Goal: Information Seeking & Learning: Learn about a topic

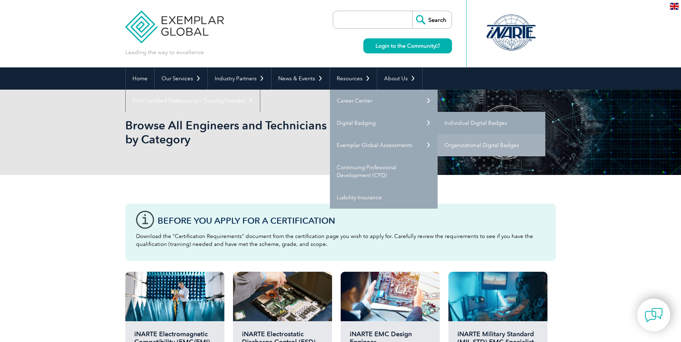
click at [454, 120] on link "Individual Digital Badges" at bounding box center [491, 123] width 108 height 22
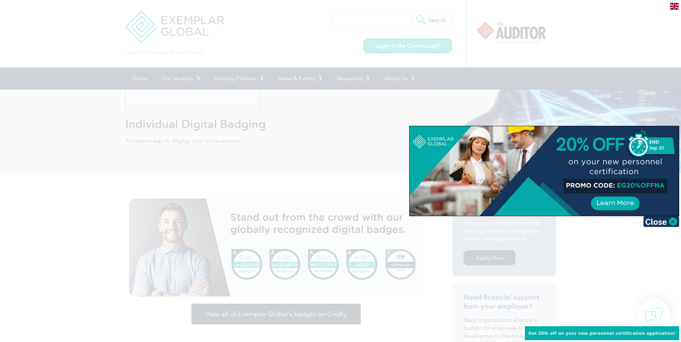
click at [578, 46] on div at bounding box center [340, 171] width 681 height 342
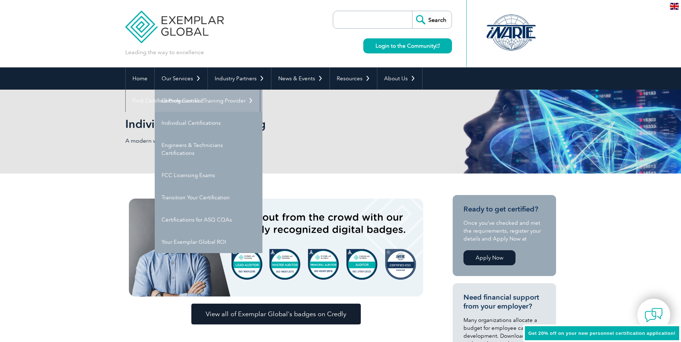
click at [182, 96] on link "Getting Certified" at bounding box center [209, 101] width 108 height 22
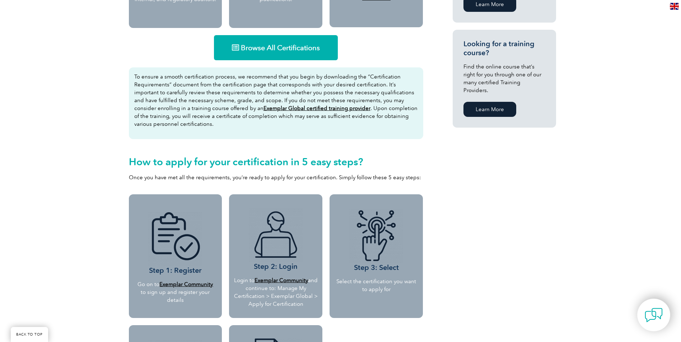
scroll to position [467, 0]
click at [282, 45] on span "Browse All Certifications" at bounding box center [280, 47] width 79 height 7
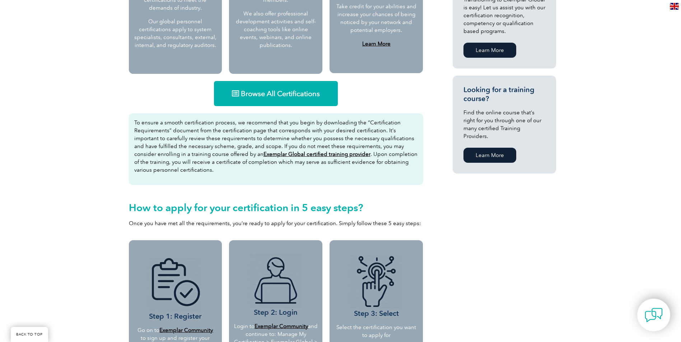
scroll to position [395, 0]
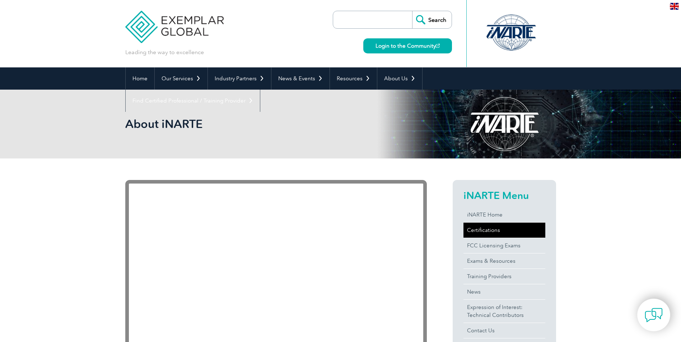
click at [482, 231] on link "Certifications" at bounding box center [504, 230] width 82 height 15
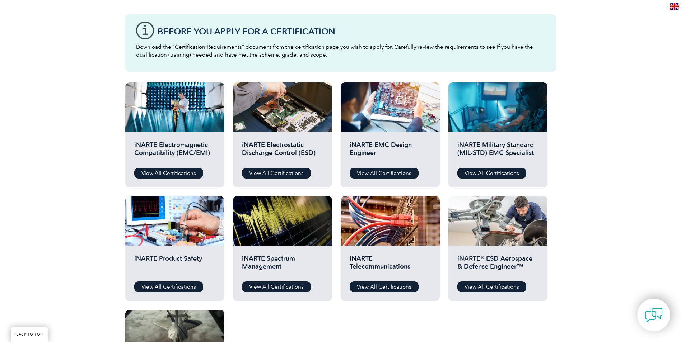
scroll to position [179, 0]
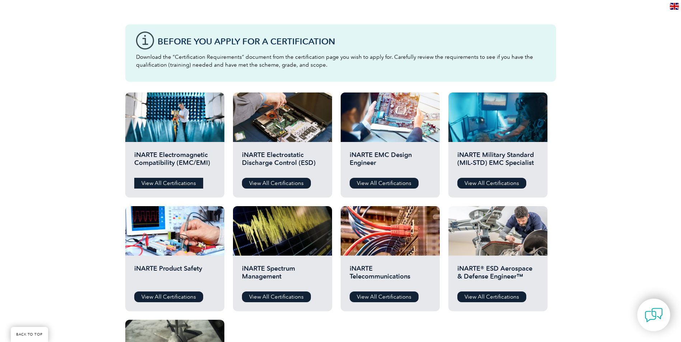
click at [161, 182] on link "View All Certifications" at bounding box center [168, 183] width 69 height 11
click at [277, 184] on link "View All Certifications" at bounding box center [276, 183] width 69 height 11
click at [182, 184] on link "View All Certifications" at bounding box center [168, 183] width 69 height 11
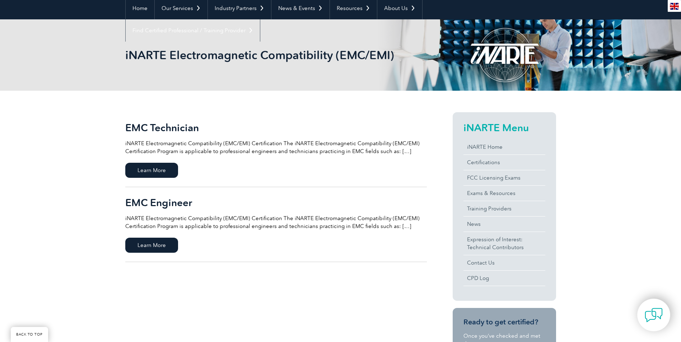
scroll to position [72, 0]
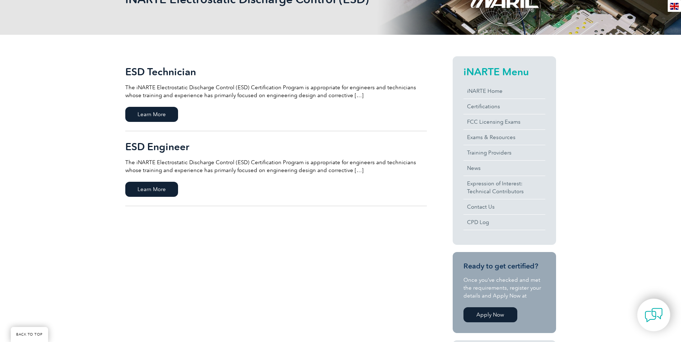
scroll to position [144, 0]
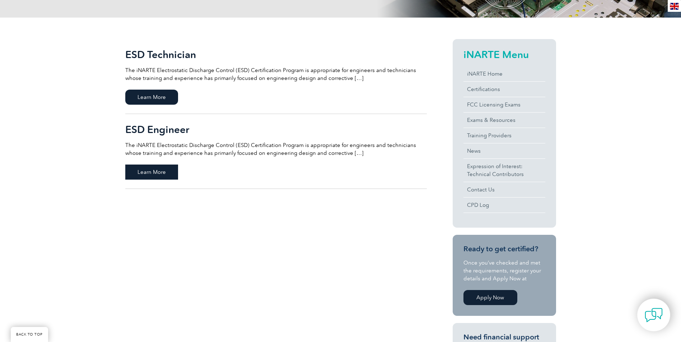
click at [147, 169] on span "Learn More" at bounding box center [151, 172] width 53 height 15
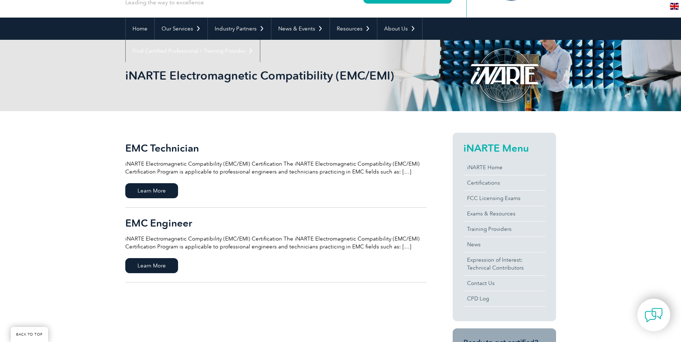
scroll to position [72, 0]
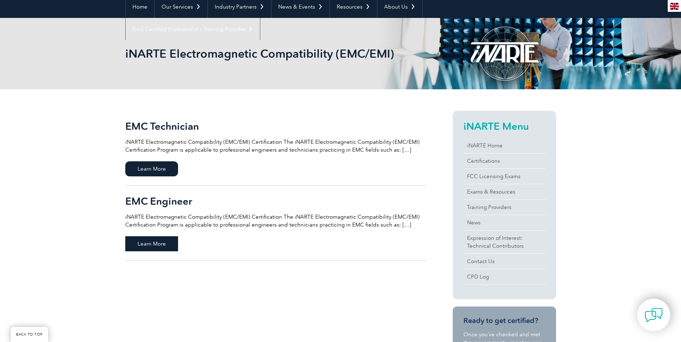
click at [145, 244] on span "Learn More" at bounding box center [151, 244] width 53 height 15
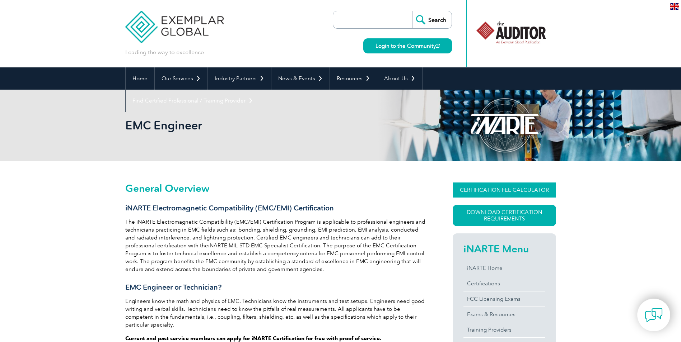
click at [495, 190] on link "CERTIFICATION FEE CALCULATOR" at bounding box center [504, 190] width 103 height 15
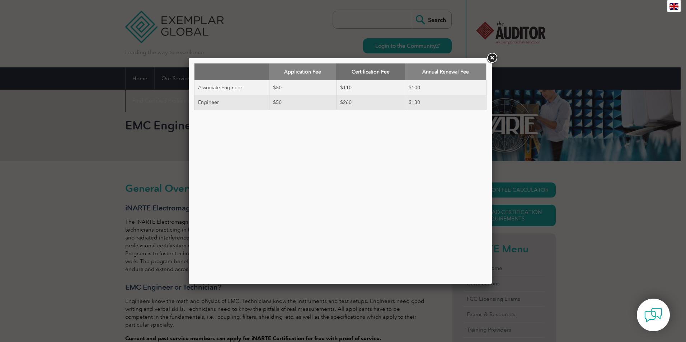
click at [492, 57] on link at bounding box center [492, 58] width 13 height 13
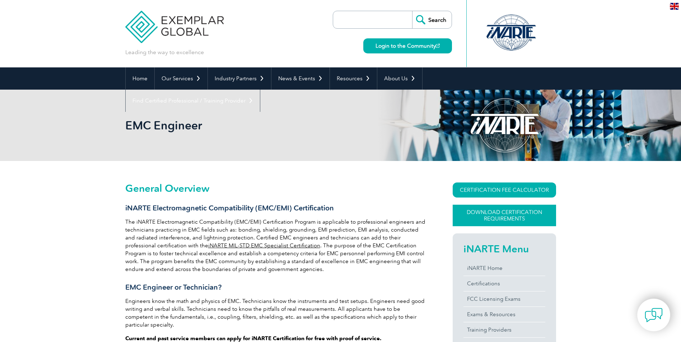
click at [501, 214] on link "Download Certification Requirements" at bounding box center [504, 216] width 103 height 22
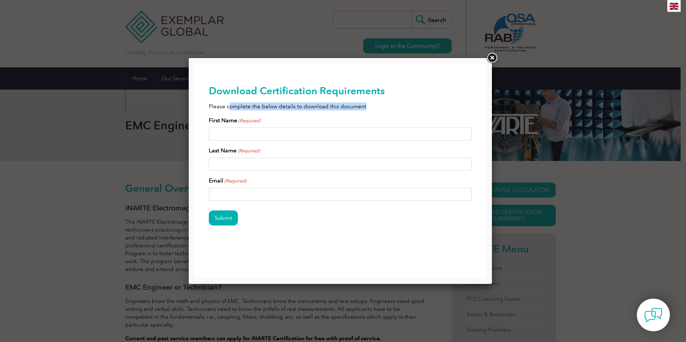
drag, startPoint x: 230, startPoint y: 108, endPoint x: 362, endPoint y: 105, distance: 132.5
click at [362, 105] on p "Please complete the below details to download this document" at bounding box center [340, 107] width 263 height 8
click at [241, 134] on input "First Name (Required)" at bounding box center [340, 134] width 263 height 13
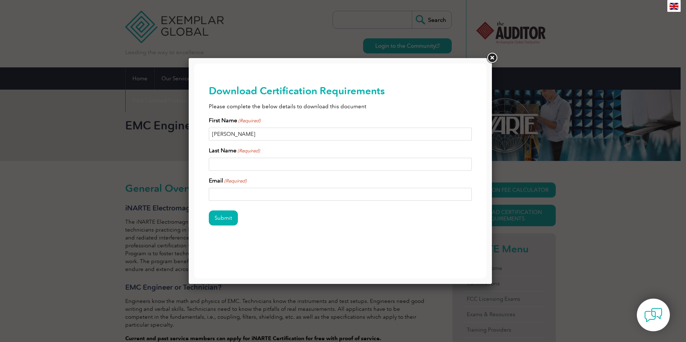
type input "[PERSON_NAME]"
type input "NAGARAL"
type input "[EMAIL_ADDRESS][DOMAIN_NAME]"
click at [219, 215] on input "Submit" at bounding box center [223, 218] width 29 height 15
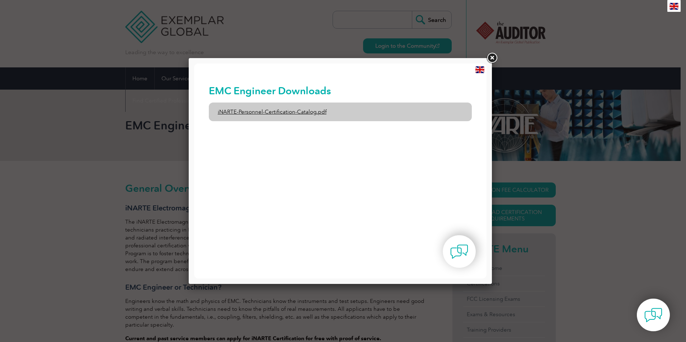
click at [295, 109] on link "iNARTE-Personnel-Certification-Catalog.pdf" at bounding box center [340, 112] width 263 height 19
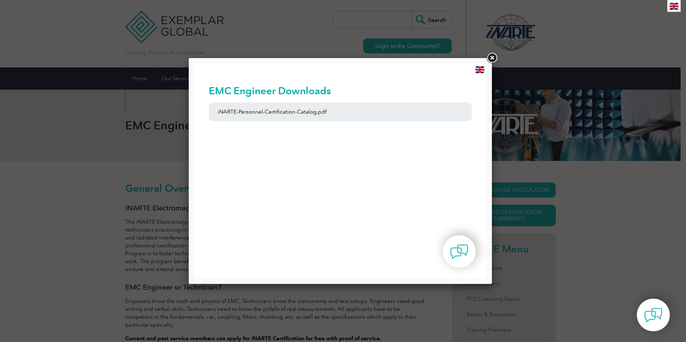
click at [492, 58] on link at bounding box center [492, 58] width 13 height 13
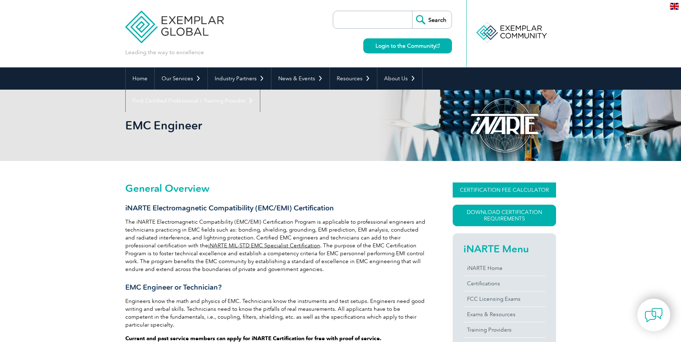
click at [495, 190] on link "CERTIFICATION FEE CALCULATOR" at bounding box center [504, 190] width 103 height 15
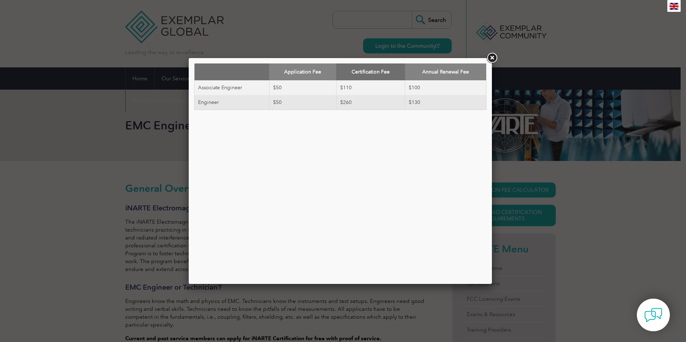
click at [493, 59] on link at bounding box center [492, 58] width 13 height 13
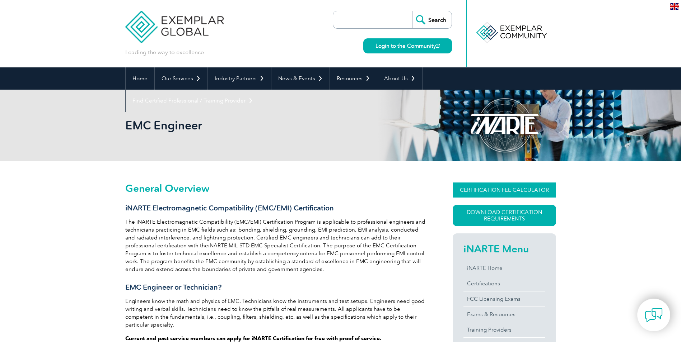
click at [505, 188] on link "CERTIFICATION FEE CALCULATOR" at bounding box center [504, 190] width 103 height 15
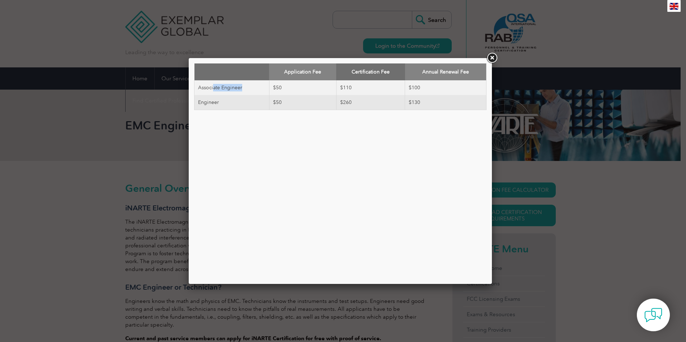
drag, startPoint x: 242, startPoint y: 88, endPoint x: 214, endPoint y: 87, distance: 28.7
click at [214, 87] on td "Associate Engineer" at bounding box center [232, 87] width 75 height 15
drag, startPoint x: 214, startPoint y: 87, endPoint x: 197, endPoint y: 89, distance: 16.2
click at [197, 89] on tbody "Associate Engineer $50 $110 $100 Engineer $50 $260 $130" at bounding box center [341, 95] width 292 height 30
drag, startPoint x: 197, startPoint y: 89, endPoint x: 294, endPoint y: 102, distance: 97.1
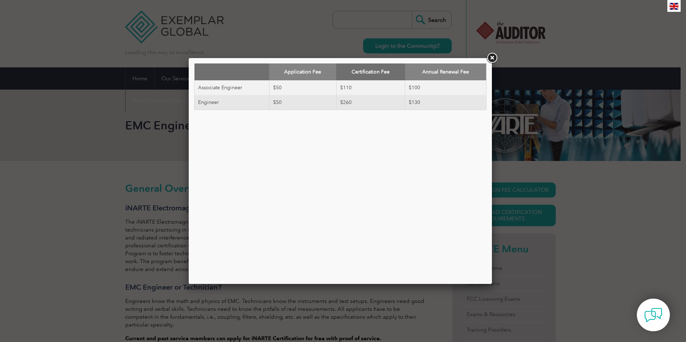
click at [294, 102] on td "$50" at bounding box center [302, 102] width 67 height 15
drag, startPoint x: 284, startPoint y: 101, endPoint x: 274, endPoint y: 101, distance: 9.3
click at [274, 101] on td "$50" at bounding box center [302, 102] width 67 height 15
drag, startPoint x: 274, startPoint y: 101, endPoint x: 289, endPoint y: 131, distance: 33.4
click at [289, 131] on div "Application Fee Certification Fee Annual Renewal Fee Associate Engineer $50 $11…" at bounding box center [340, 171] width 292 height 215
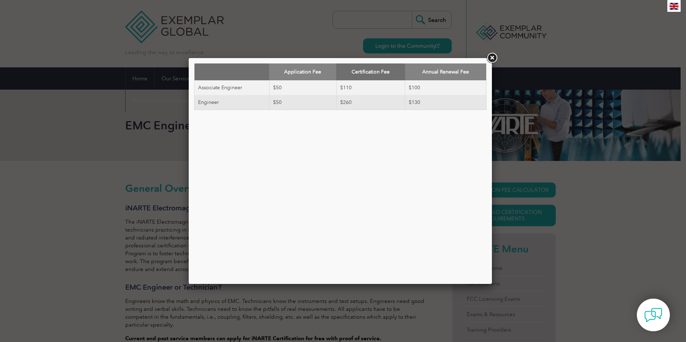
click at [288, 100] on td "$50" at bounding box center [302, 102] width 67 height 15
drag, startPoint x: 351, startPoint y: 103, endPoint x: 338, endPoint y: 106, distance: 13.4
click at [338, 106] on td "$260" at bounding box center [370, 102] width 69 height 15
drag, startPoint x: 338, startPoint y: 106, endPoint x: 341, endPoint y: 137, distance: 31.4
click at [341, 137] on div "Application Fee Certification Fee Annual Renewal Fee Associate Engineer $50 $11…" at bounding box center [340, 171] width 292 height 215
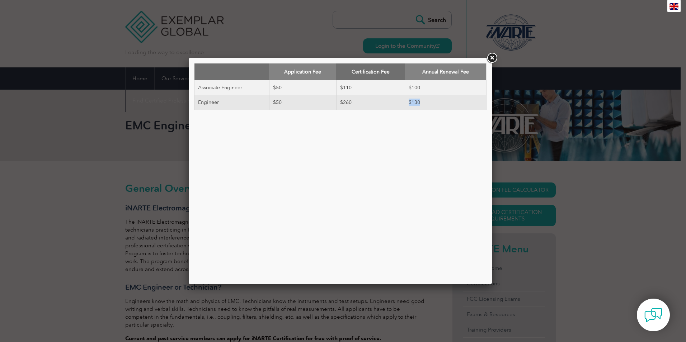
drag, startPoint x: 421, startPoint y: 103, endPoint x: 406, endPoint y: 105, distance: 15.9
click at [406, 105] on td "$130" at bounding box center [445, 102] width 81 height 15
drag, startPoint x: 406, startPoint y: 105, endPoint x: 421, endPoint y: 154, distance: 51.9
click at [421, 154] on div "Application Fee Certification Fee Annual Renewal Fee Associate Engineer $50 $11…" at bounding box center [340, 171] width 292 height 215
click at [298, 89] on td "$50" at bounding box center [302, 87] width 67 height 15
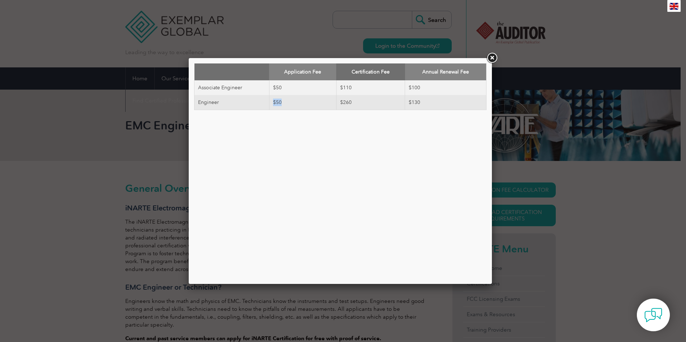
drag, startPoint x: 285, startPoint y: 100, endPoint x: 273, endPoint y: 105, distance: 12.6
click at [273, 105] on td "$50" at bounding box center [302, 102] width 67 height 15
click at [337, 203] on div "Application Fee Certification Fee Annual Renewal Fee Associate Engineer $50 $11…" at bounding box center [340, 171] width 292 height 215
click at [494, 57] on link at bounding box center [492, 58] width 13 height 13
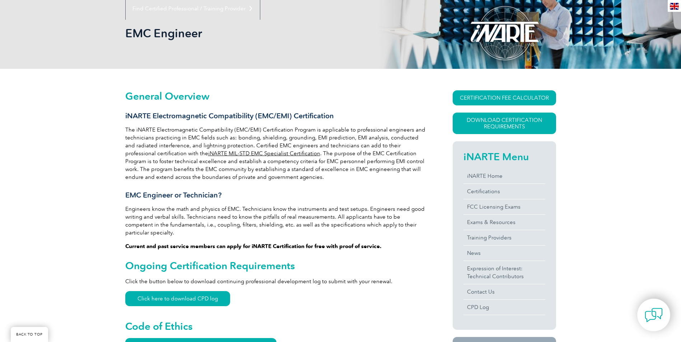
scroll to position [144, 0]
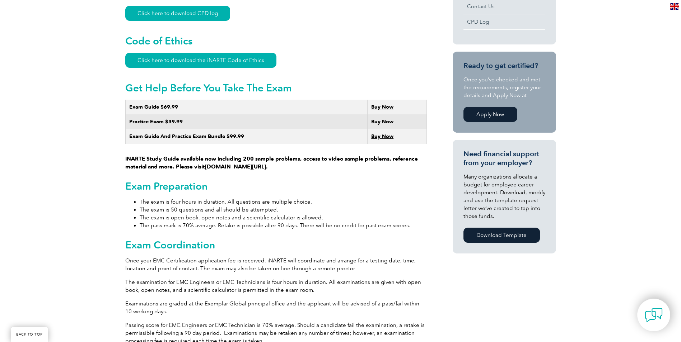
scroll to position [395, 0]
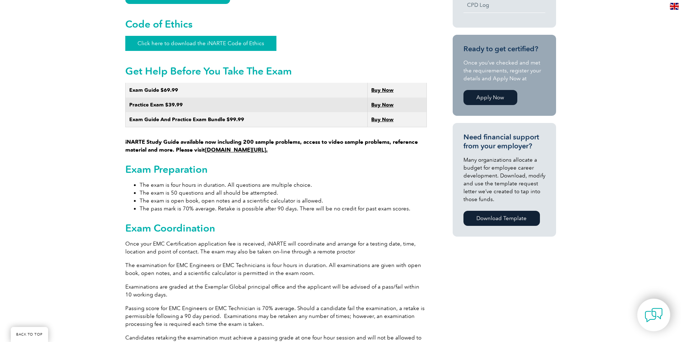
click at [191, 36] on link "Click here to download the iNARTE Code of Ethics" at bounding box center [200, 43] width 151 height 15
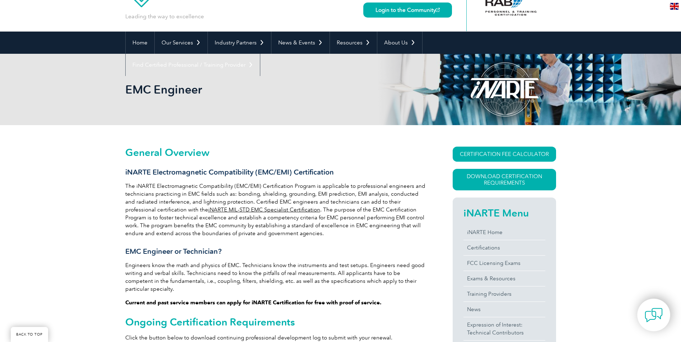
scroll to position [0, 0]
